Goal: Use online tool/utility

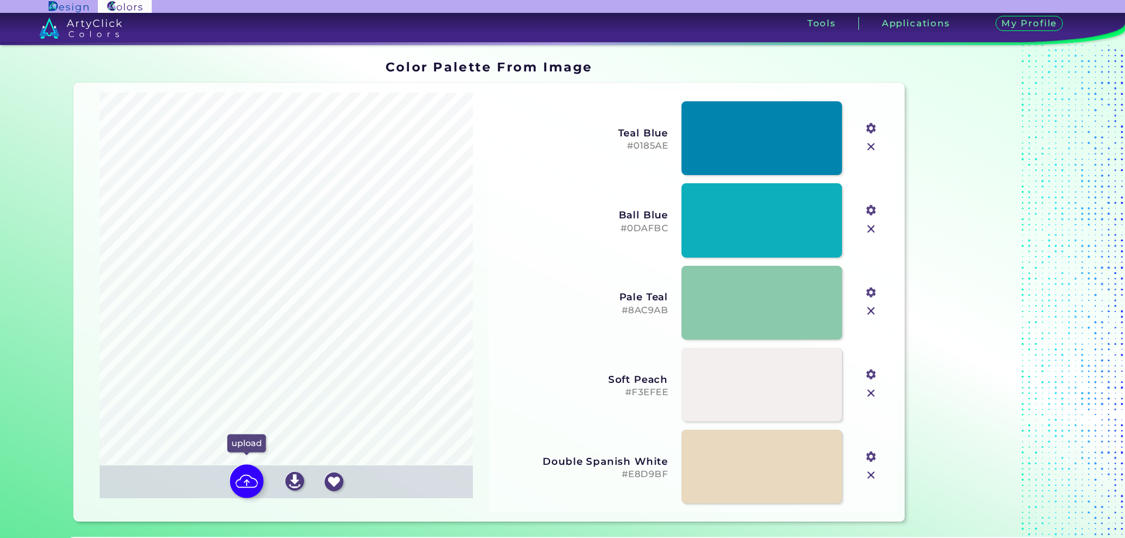
click at [248, 482] on img at bounding box center [247, 482] width 34 height 34
click at [0, 0] on input "file" at bounding box center [0, 0] width 0 height 0
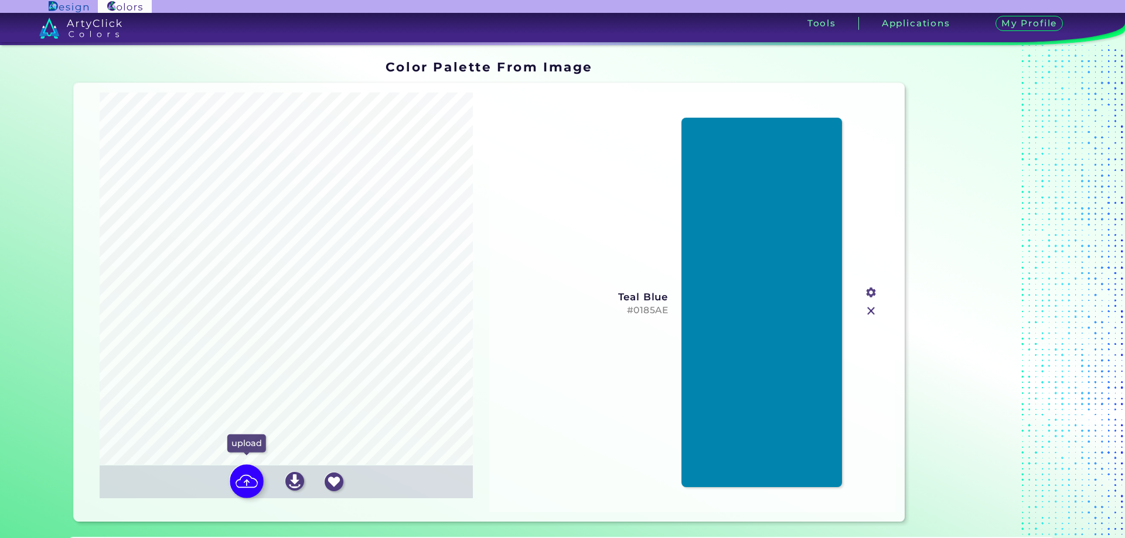
click at [241, 479] on img at bounding box center [247, 482] width 34 height 34
click at [0, 0] on input "file" at bounding box center [0, 0] width 0 height 0
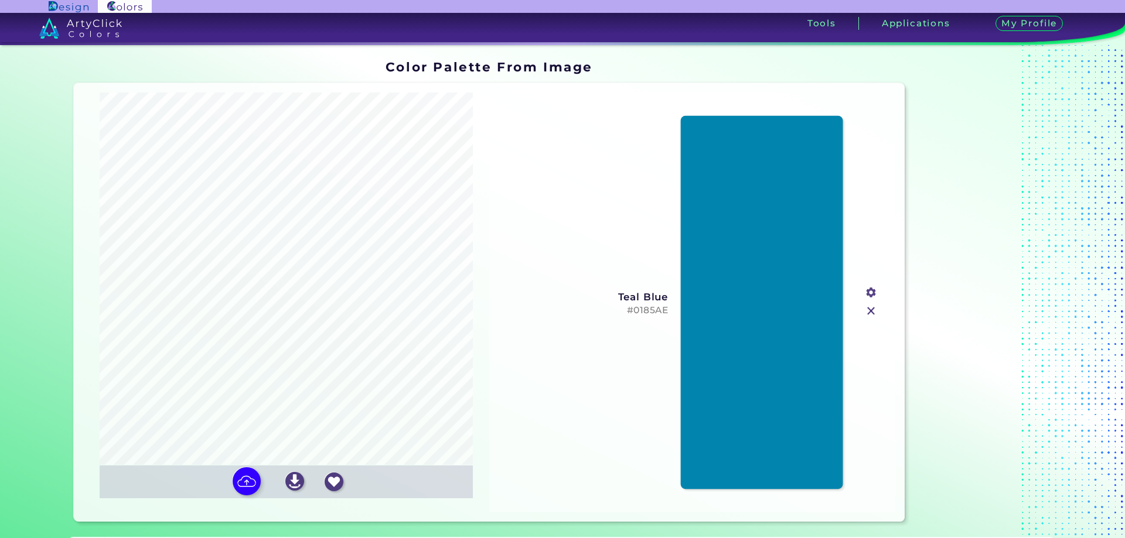
click at [715, 309] on link at bounding box center [762, 303] width 162 height 374
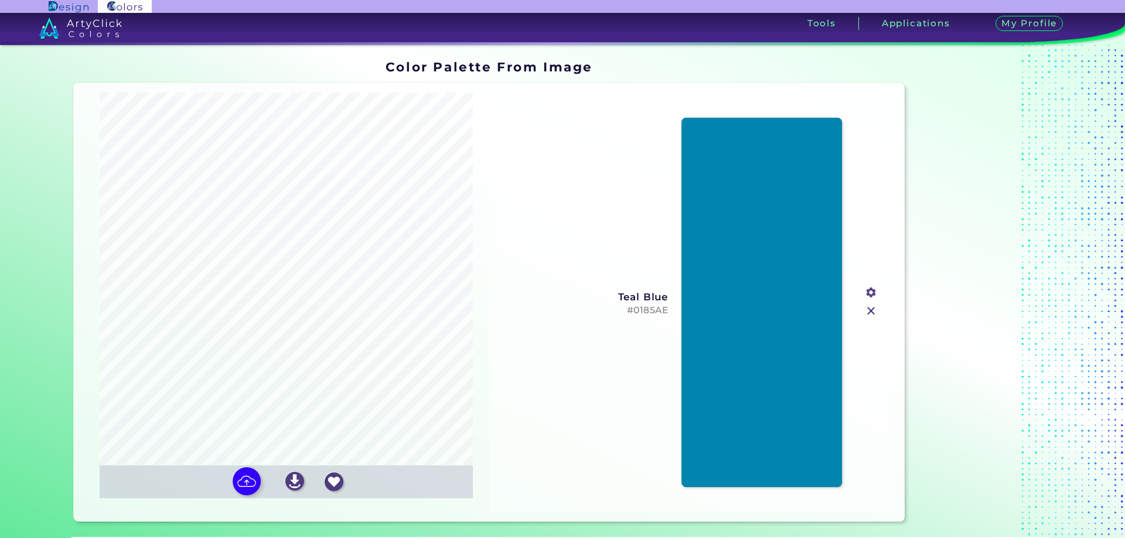
click at [870, 312] on img at bounding box center [870, 310] width 15 height 15
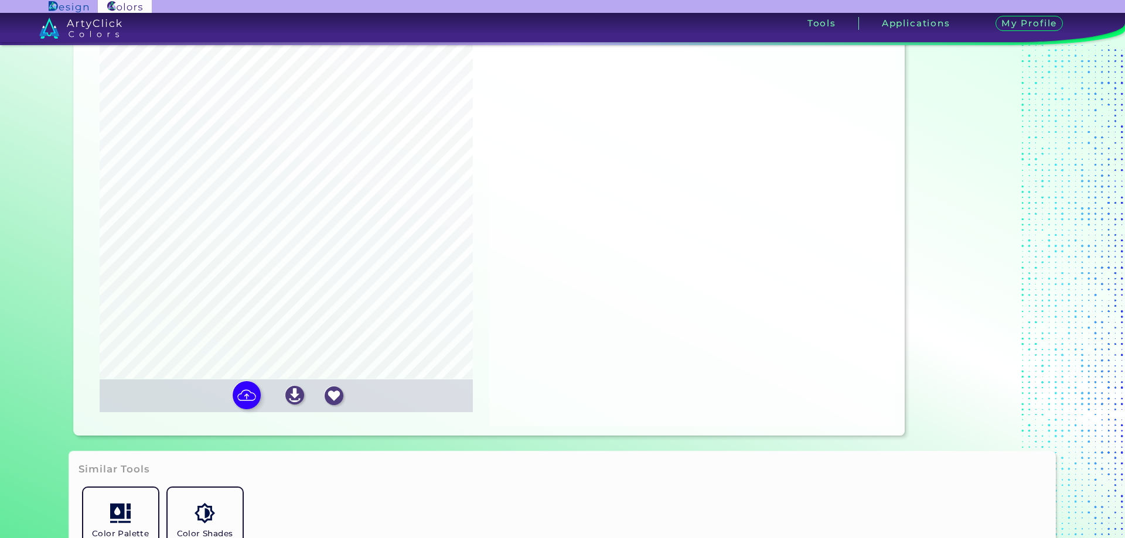
scroll to position [117, 0]
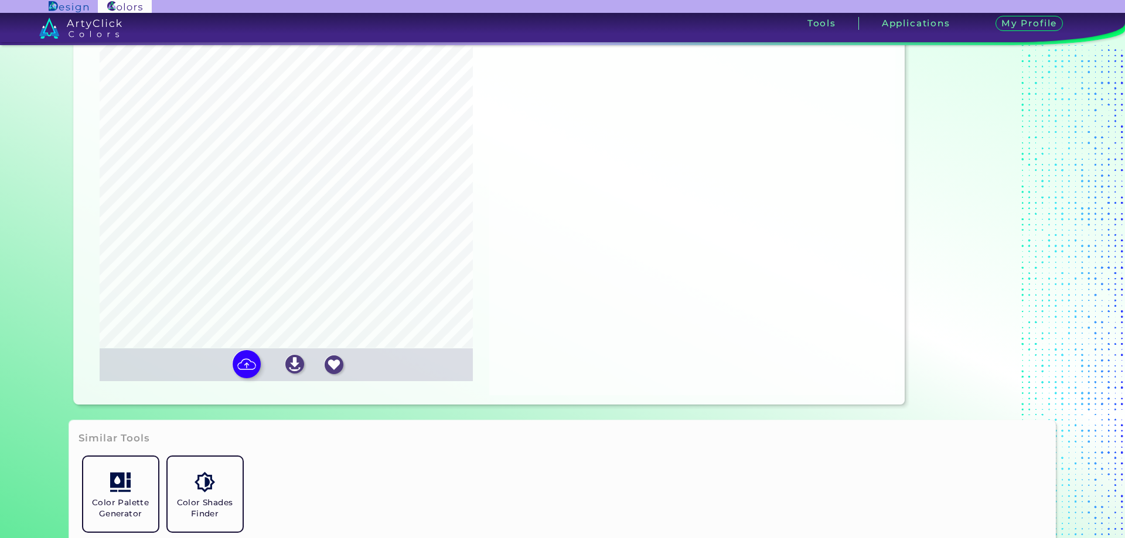
click at [0, 0] on input "file" at bounding box center [0, 0] width 0 height 0
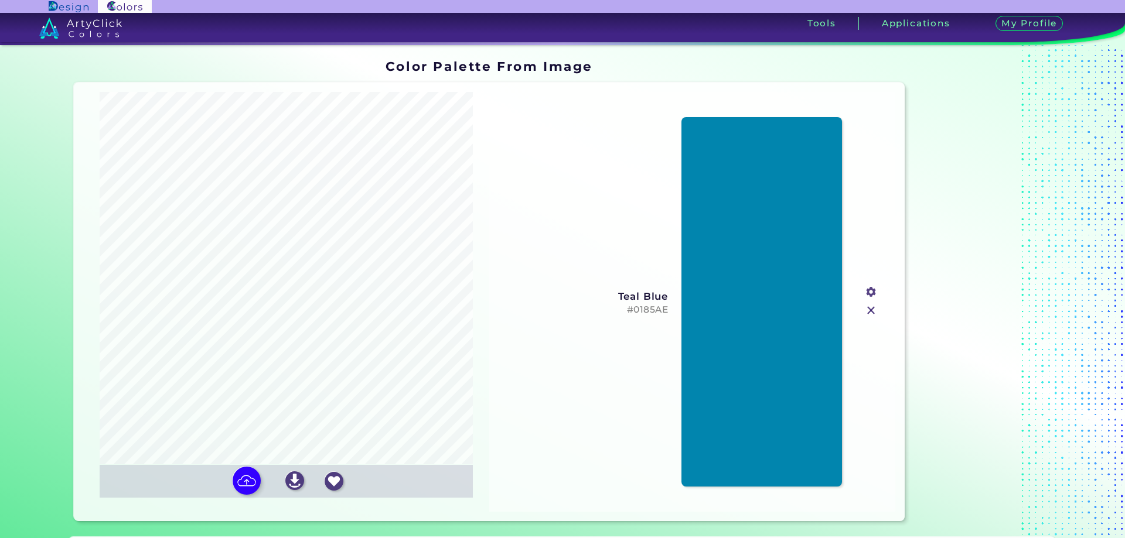
scroll to position [0, 0]
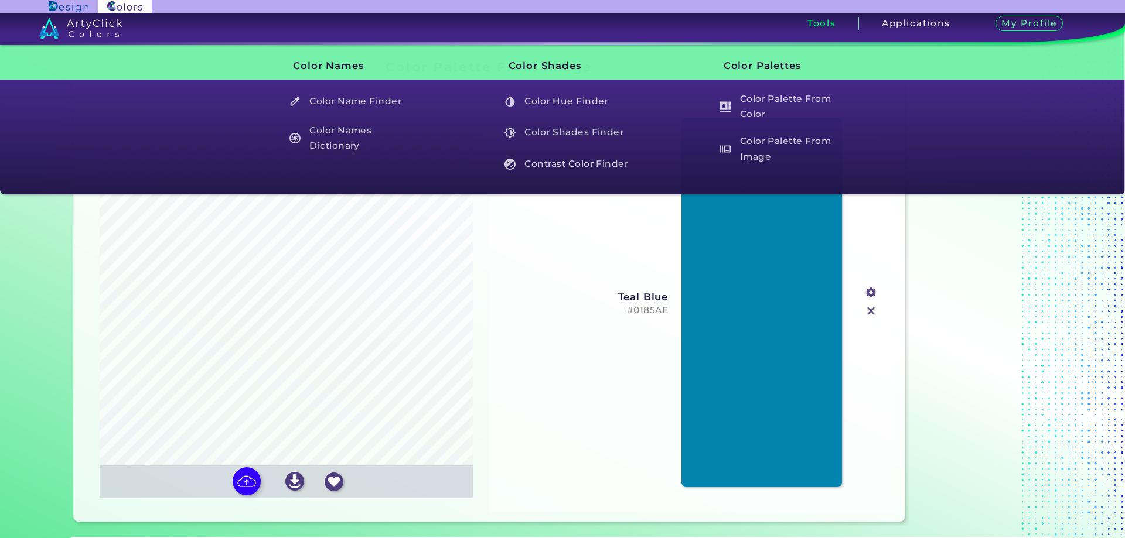
click at [832, 25] on h3 "Tools" at bounding box center [821, 23] width 29 height 9
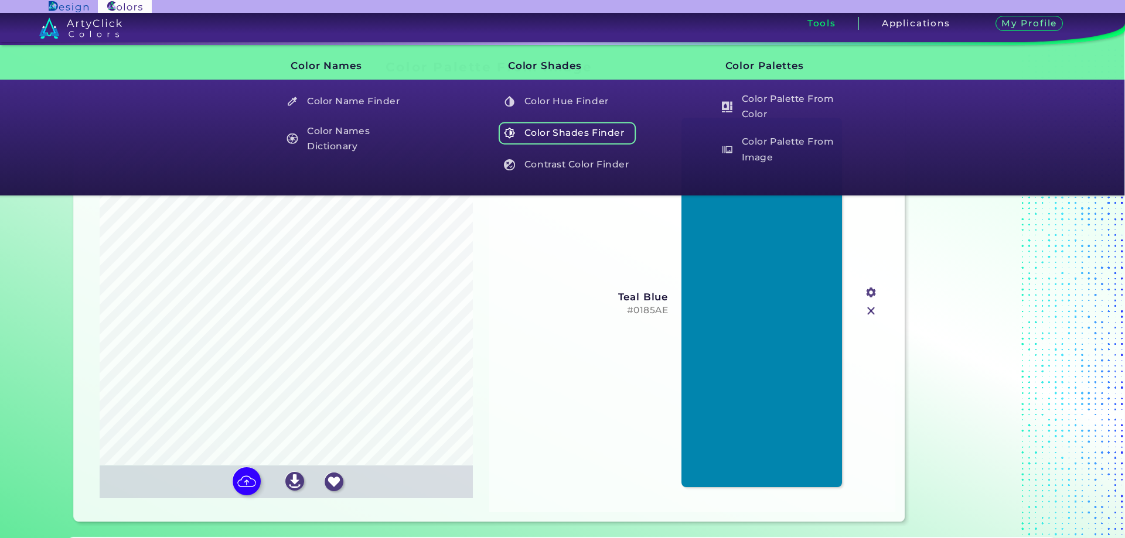
click at [596, 128] on h5 "Color Shades Finder" at bounding box center [568, 133] width 138 height 22
